Goal: Transaction & Acquisition: Purchase product/service

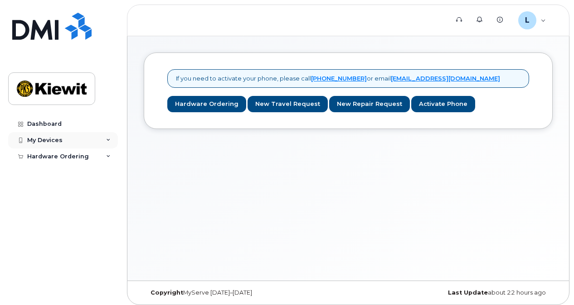
click at [56, 143] on div "My Devices" at bounding box center [44, 140] width 35 height 7
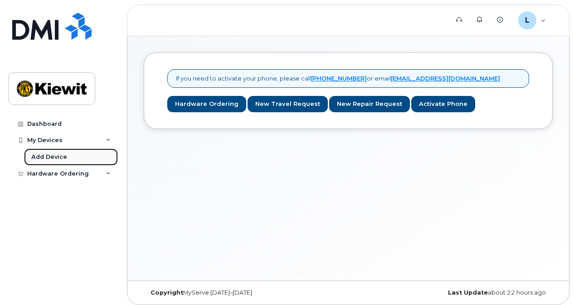
drag, startPoint x: 67, startPoint y: 154, endPoint x: 73, endPoint y: 153, distance: 6.9
click at [67, 154] on link "Add Device" at bounding box center [71, 157] width 94 height 17
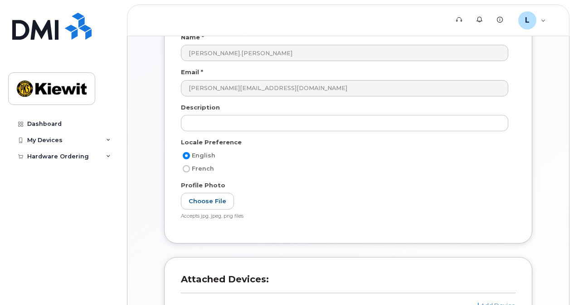
scroll to position [91, 0]
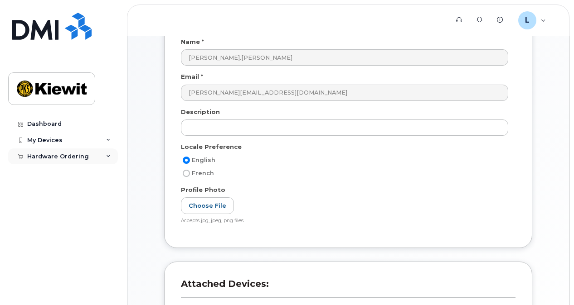
click at [61, 159] on div "Hardware Ordering" at bounding box center [58, 156] width 62 height 7
click at [64, 168] on link "New Order" at bounding box center [71, 172] width 94 height 17
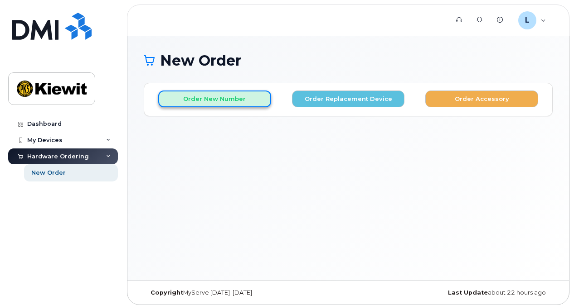
click at [255, 93] on button "Order New Number" at bounding box center [214, 99] width 113 height 17
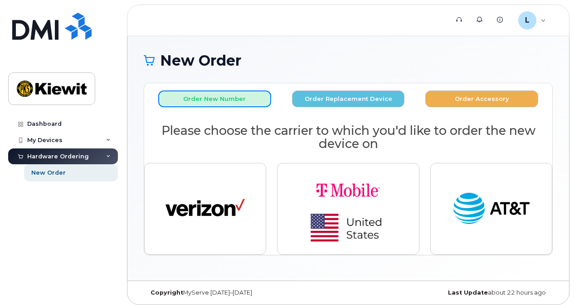
scroll to position [4, 0]
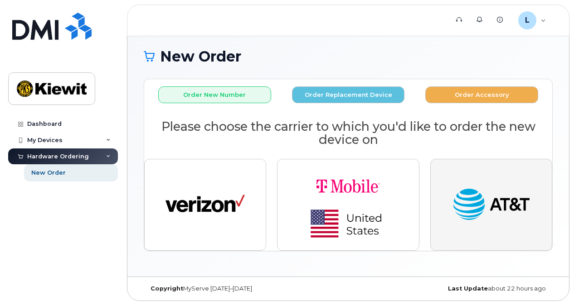
click at [474, 200] on img "button" at bounding box center [490, 205] width 79 height 41
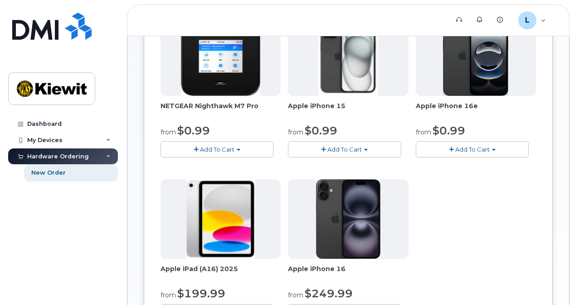
scroll to position [140, 0]
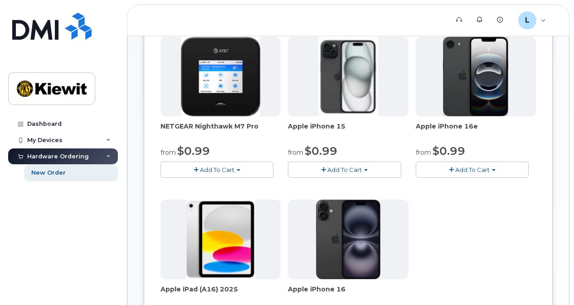
click at [328, 170] on span "Add To Cart" at bounding box center [344, 169] width 34 height 7
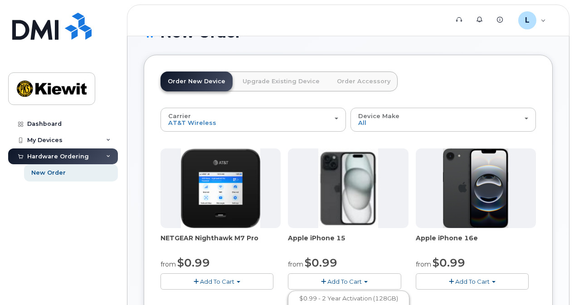
scroll to position [0, 0]
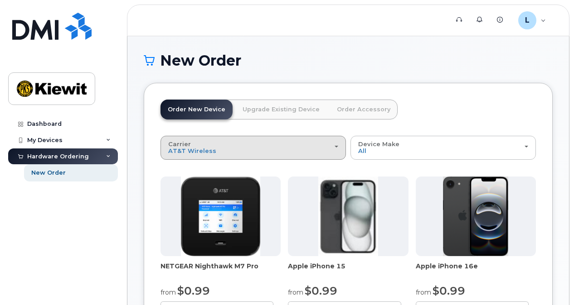
click at [331, 147] on div "Carrier Verizon Wireless T-Mobile AT&T Wireless" at bounding box center [253, 148] width 170 height 14
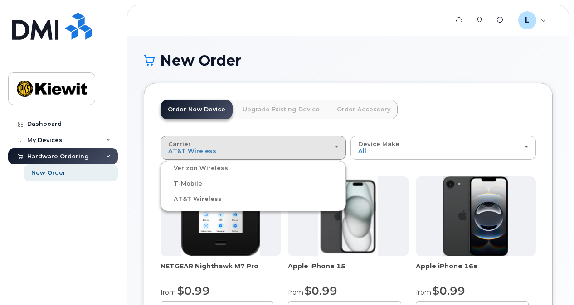
click at [242, 161] on ul "Verizon Wireless T-Mobile AT&T Wireless" at bounding box center [252, 186] width 185 height 51
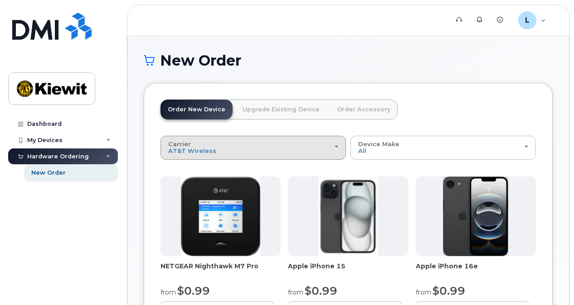
click at [250, 142] on div "Carrier Verizon Wireless T-Mobile AT&T Wireless" at bounding box center [253, 148] width 170 height 14
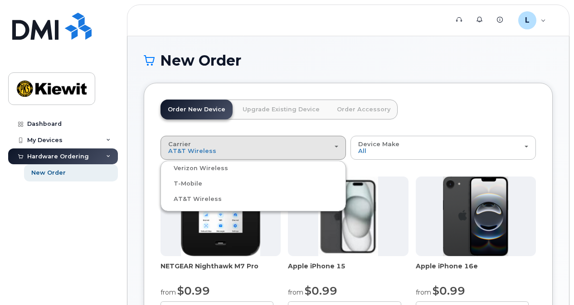
click at [217, 164] on label "Verizon Wireless" at bounding box center [195, 168] width 65 height 11
click at [0, 0] on input "Verizon Wireless" at bounding box center [0, 0] width 0 height 0
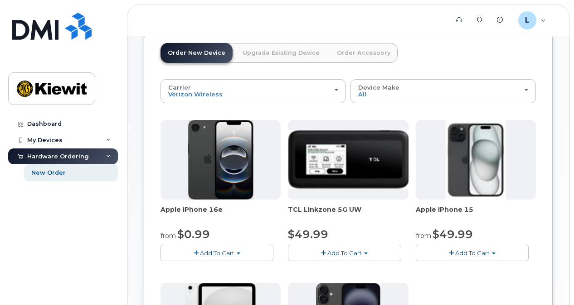
scroll to position [48, 0]
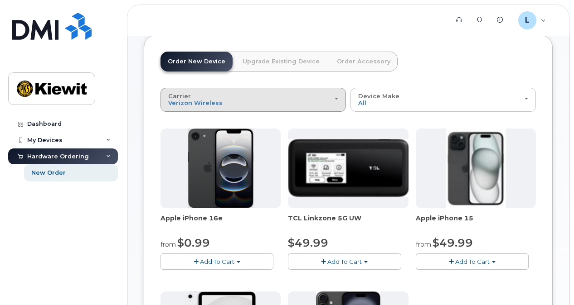
click at [217, 97] on div "Carrier Verizon Wireless T-Mobile AT&T Wireless" at bounding box center [253, 100] width 170 height 14
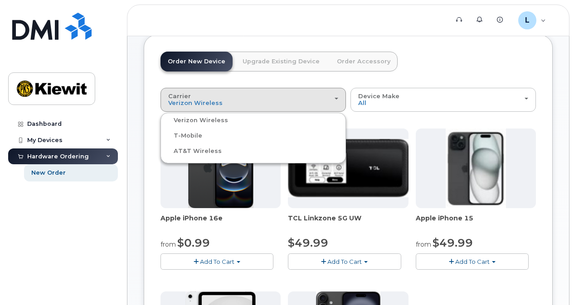
click at [205, 130] on div "T-Mobile" at bounding box center [253, 135] width 181 height 11
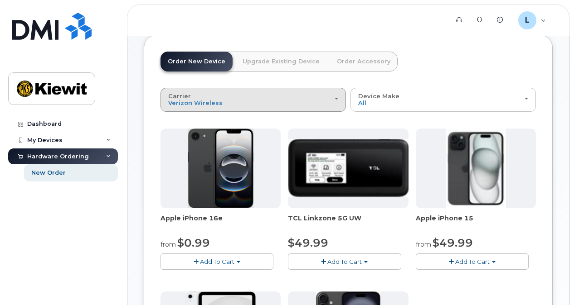
click at [254, 100] on div "Carrier Verizon Wireless T-Mobile AT&T Wireless" at bounding box center [253, 100] width 170 height 14
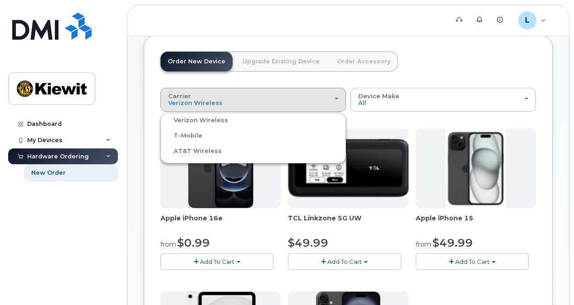
click at [198, 148] on label "AT&T Wireless" at bounding box center [192, 151] width 59 height 11
click at [0, 0] on input "AT&T Wireless" at bounding box center [0, 0] width 0 height 0
